Goal: Information Seeking & Learning: Learn about a topic

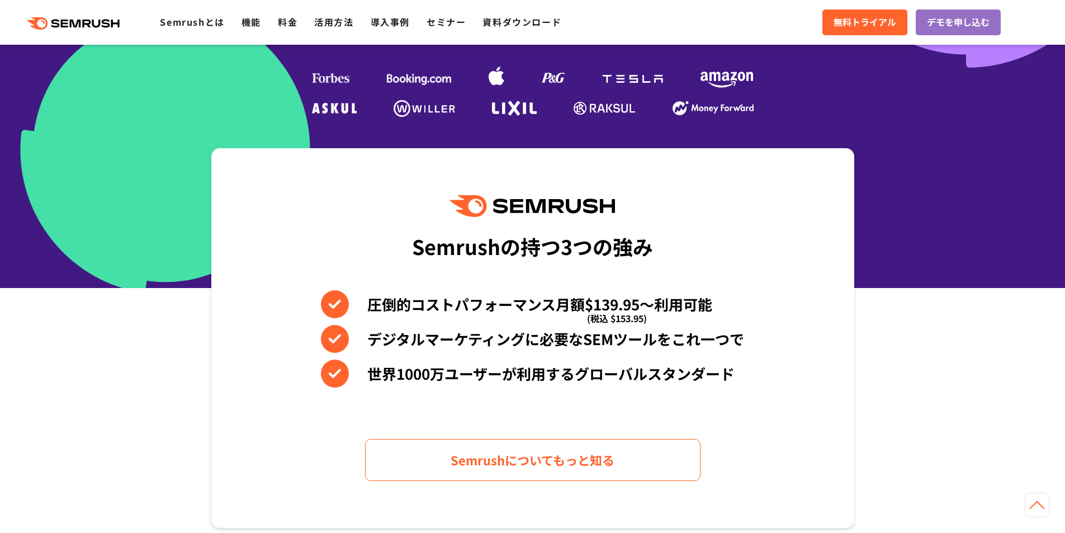
scroll to position [56, 0]
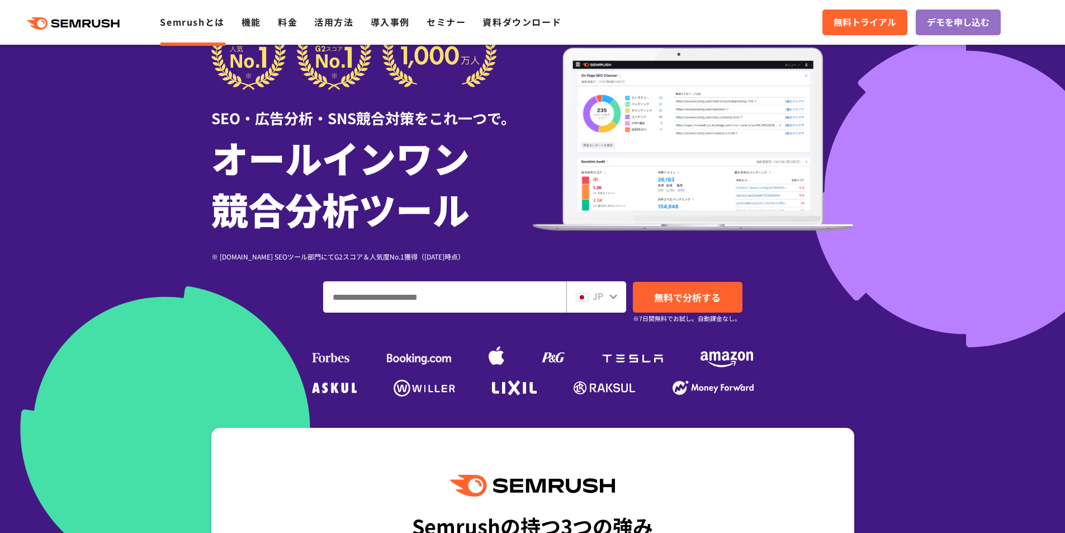
click at [189, 23] on link "Semrushとは" at bounding box center [192, 21] width 64 height 13
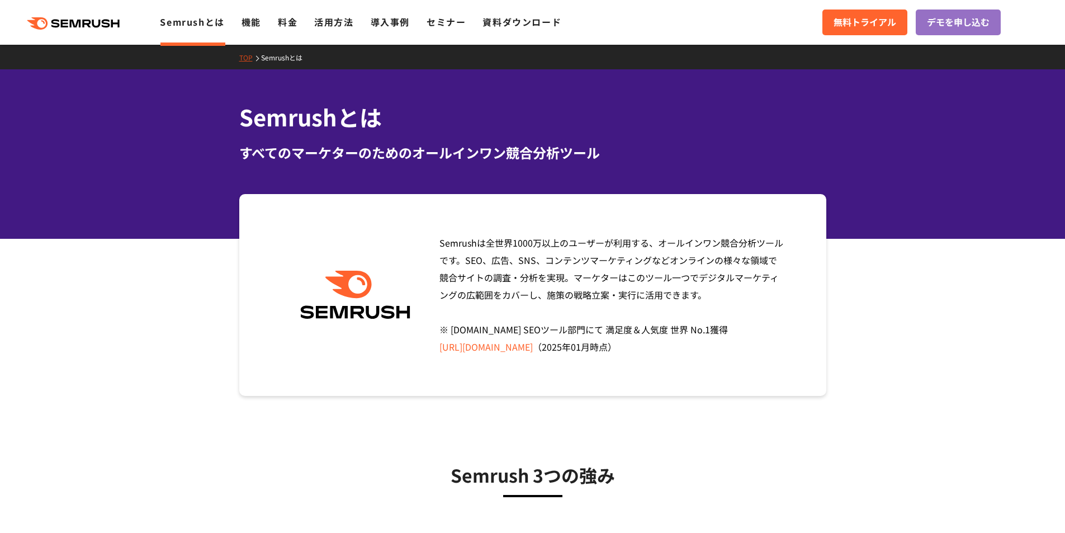
click at [69, 23] on polygon at bounding box center [64, 24] width 7 height 8
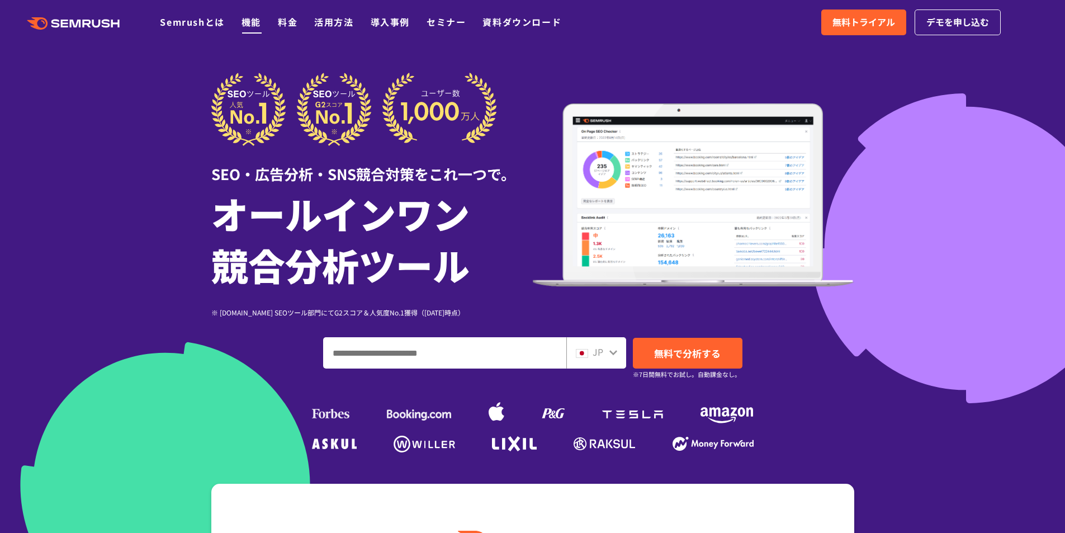
drag, startPoint x: 795, startPoint y: 120, endPoint x: 250, endPoint y: 16, distance: 554.8
click at [250, 16] on link "機能" at bounding box center [251, 21] width 20 height 13
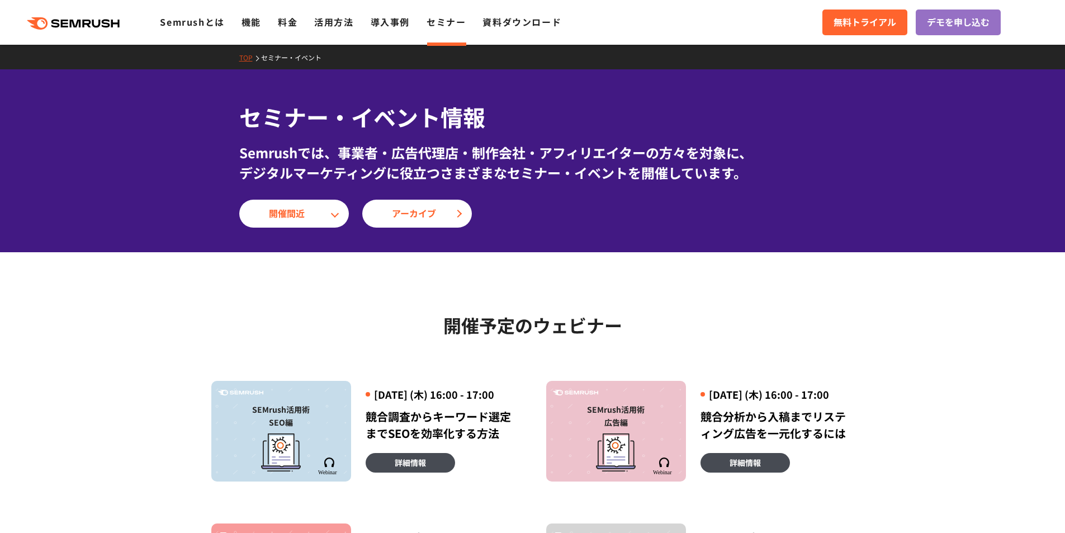
click at [267, 22] on ul "Semrushとは 機能 料金 活用方法 導入事例 セミナー 資料ダウンロード" at bounding box center [369, 22] width 418 height 15
click at [253, 21] on link "機能" at bounding box center [251, 21] width 20 height 13
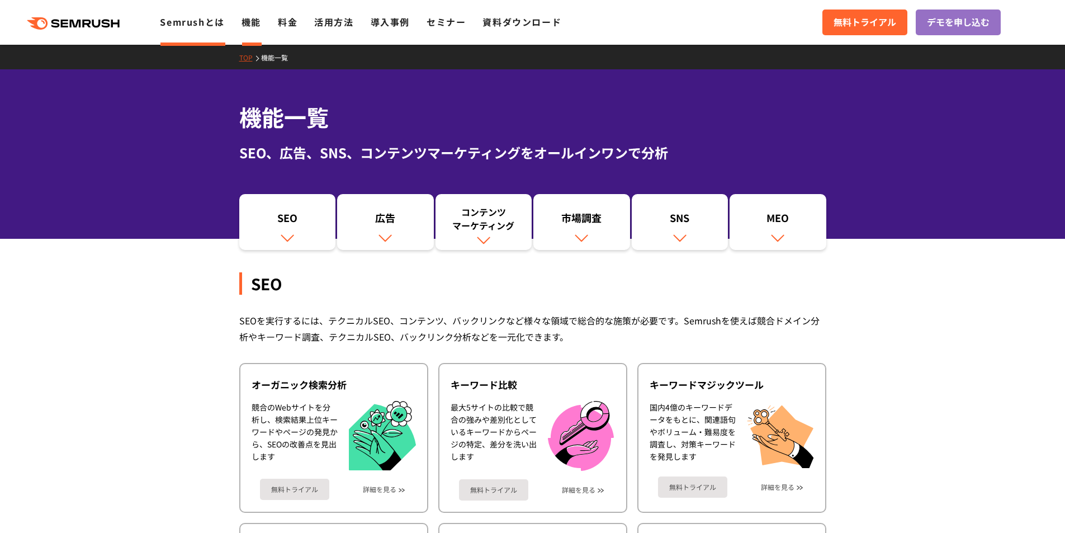
click at [184, 22] on link "Semrushとは" at bounding box center [192, 21] width 64 height 13
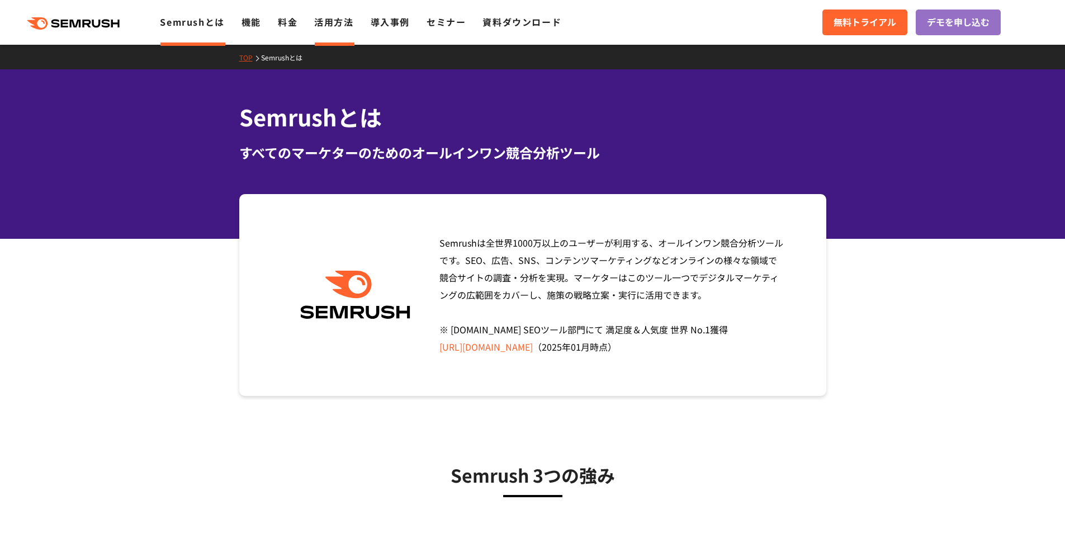
click at [328, 17] on link "活用方法" at bounding box center [333, 21] width 39 height 13
